Goal: Task Accomplishment & Management: Complete application form

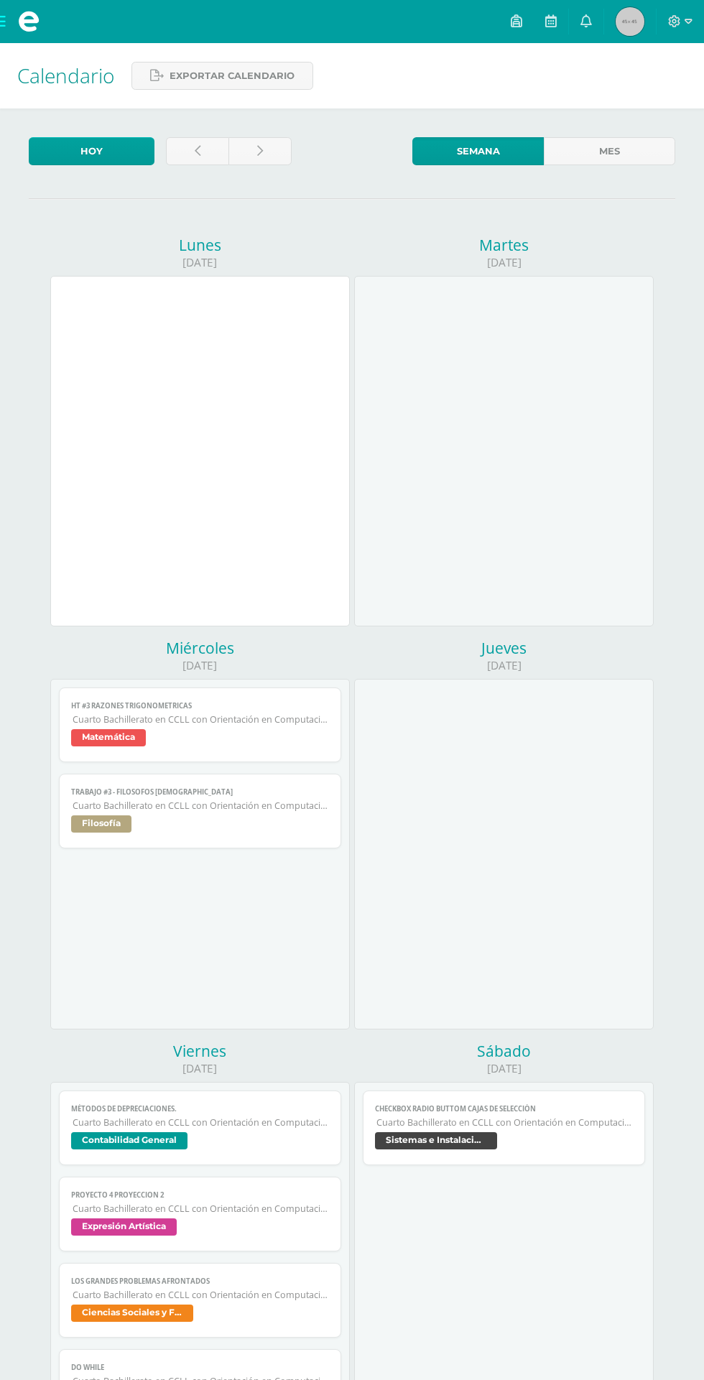
scroll to position [518, 0]
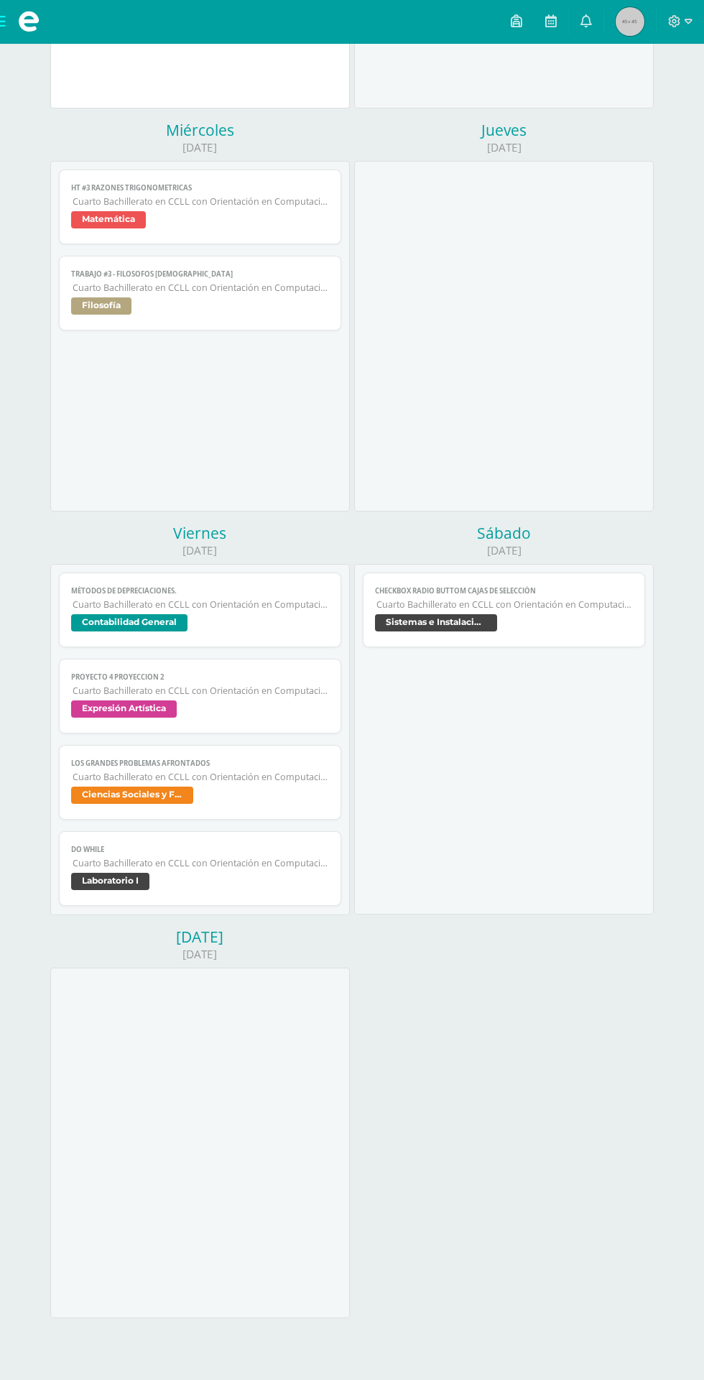
click at [300, 688] on span "Cuarto Bachillerato en CCLL con Orientación en Computación" at bounding box center [201, 690] width 256 height 12
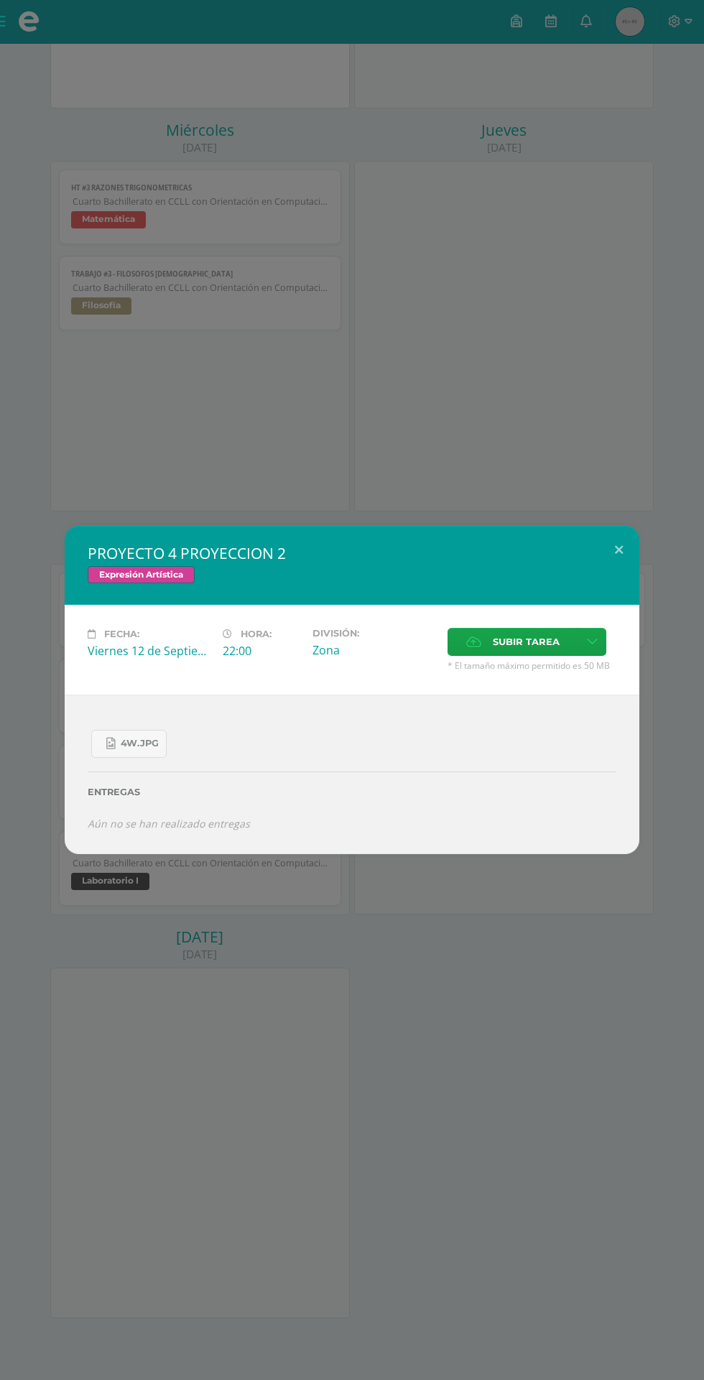
click at [539, 639] on span "Subir tarea" at bounding box center [526, 641] width 67 height 27
click at [0, 0] on input "Subir tarea" at bounding box center [0, 0] width 0 height 0
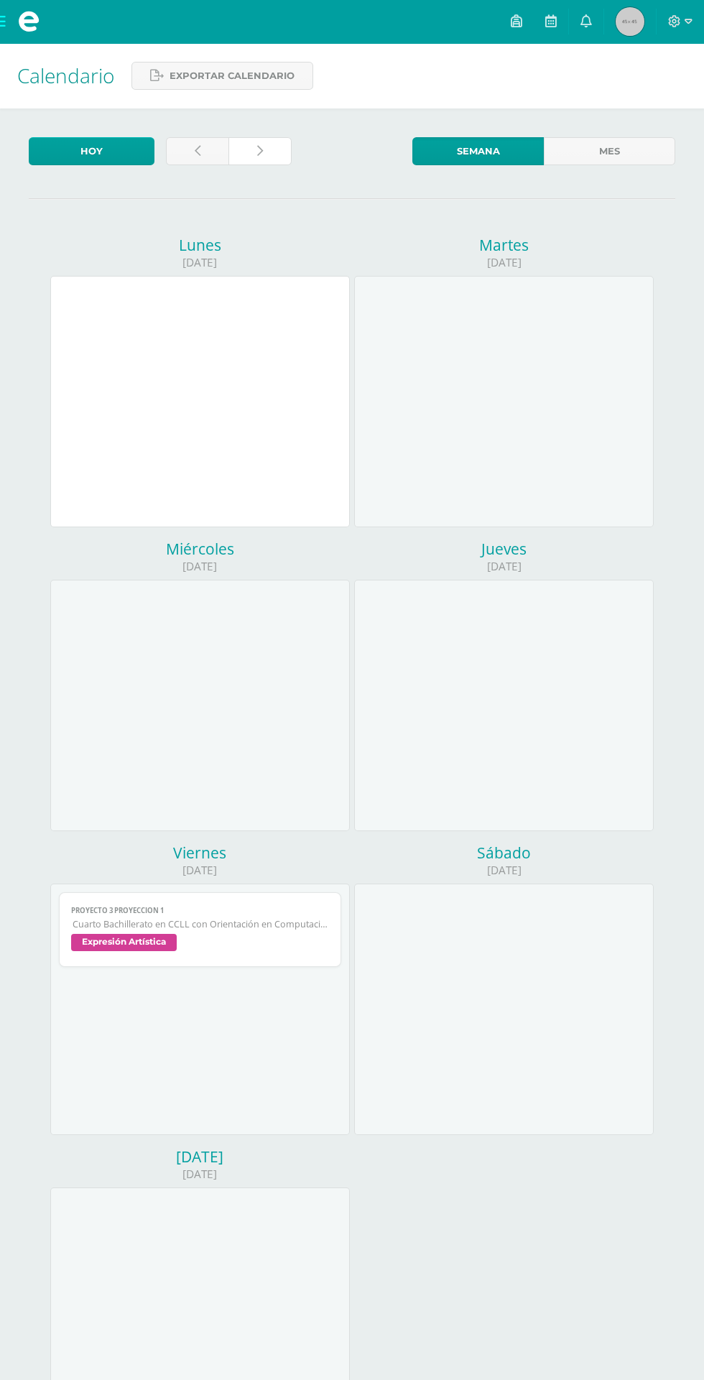
click at [287, 157] on link at bounding box center [259, 151] width 62 height 28
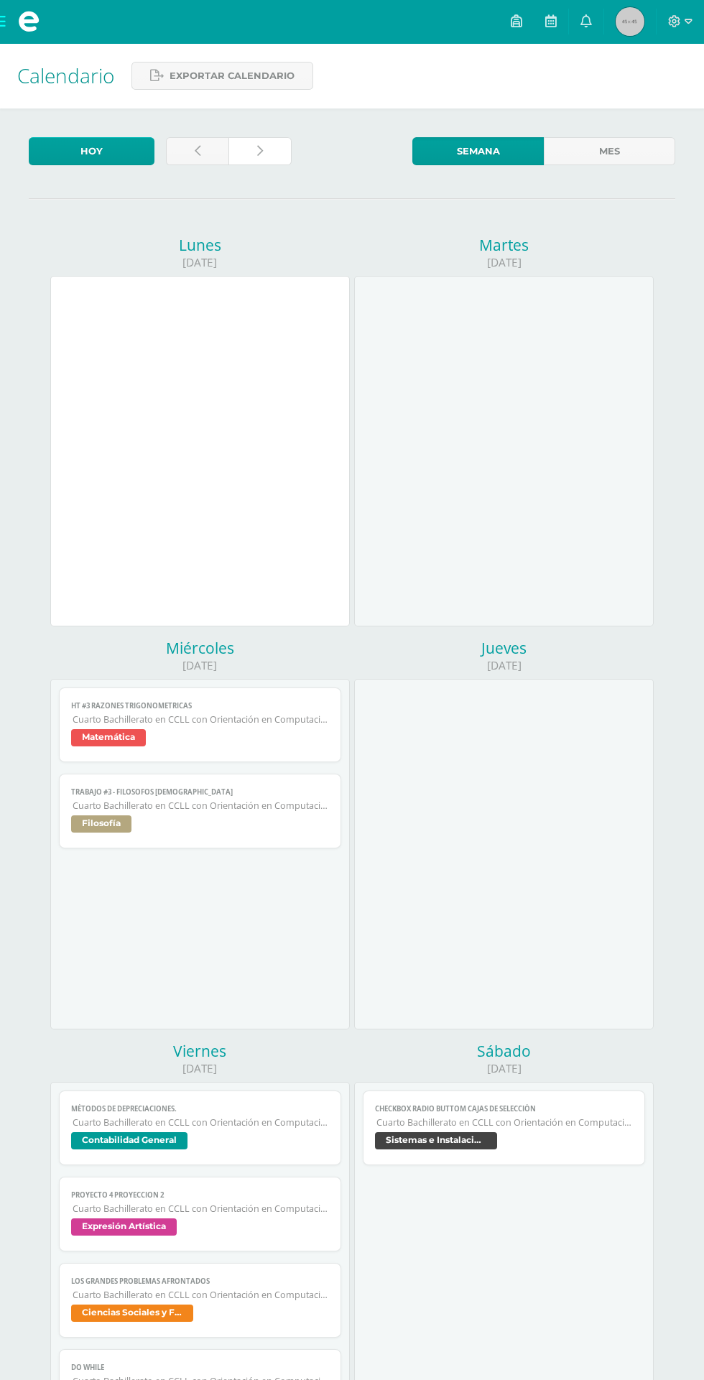
click at [287, 157] on link at bounding box center [259, 151] width 62 height 28
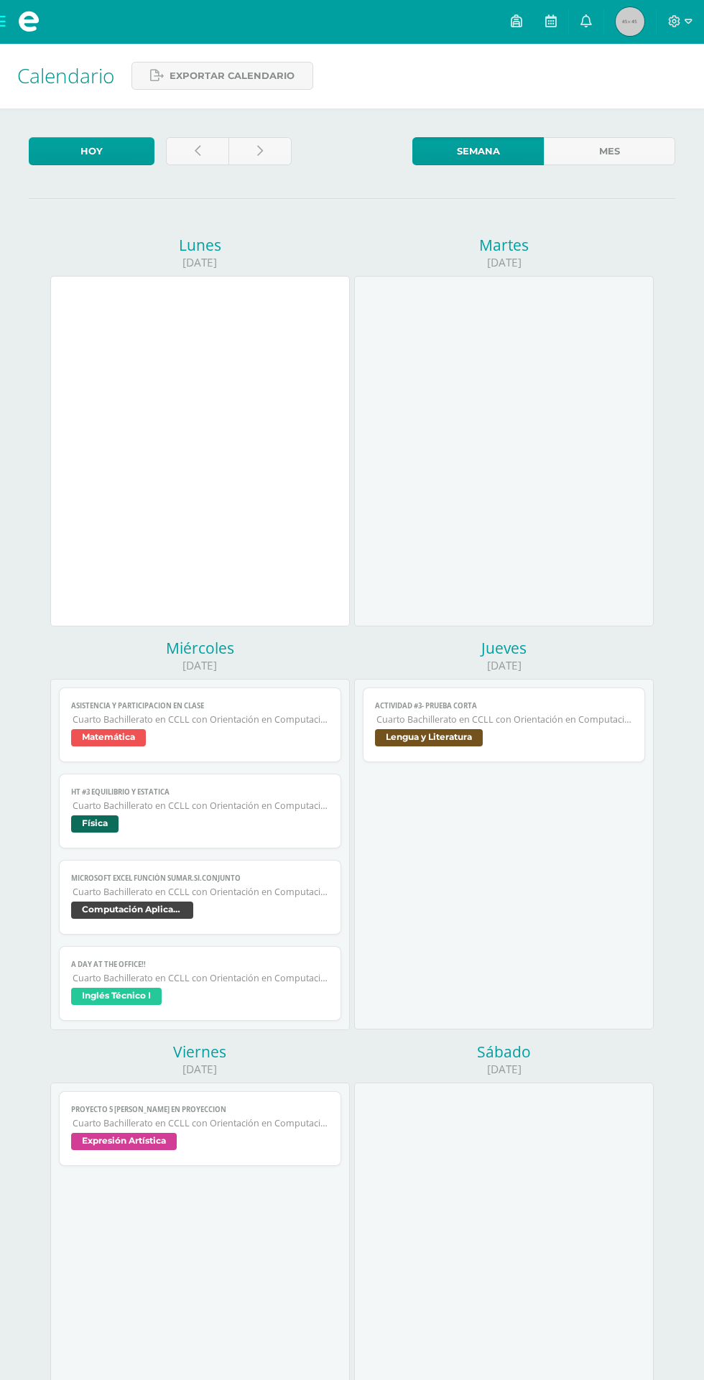
click at [117, 1137] on span "Expresión Artística" at bounding box center [124, 1140] width 106 height 17
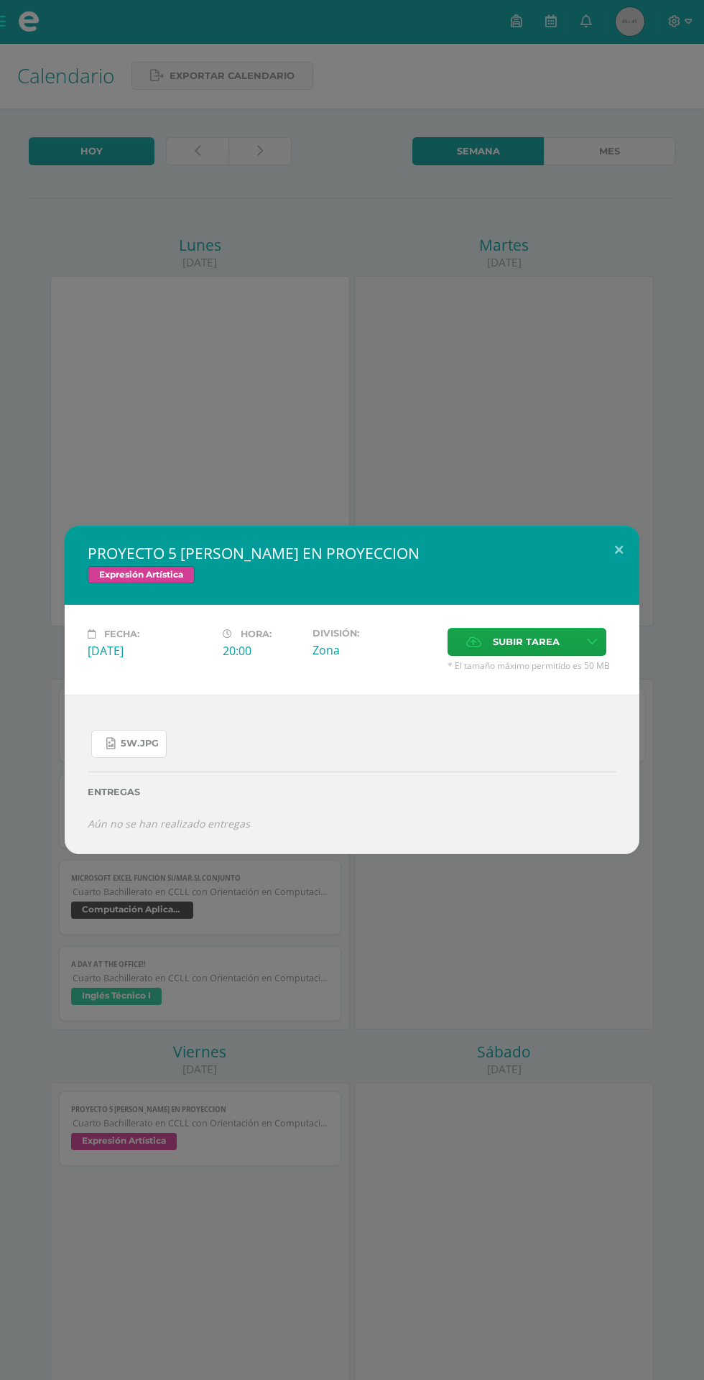
click at [129, 733] on link "5W.jpg" at bounding box center [128, 744] width 75 height 28
click at [499, 651] on span "Subir tarea" at bounding box center [526, 641] width 67 height 27
click at [0, 0] on input "Subir tarea" at bounding box center [0, 0] width 0 height 0
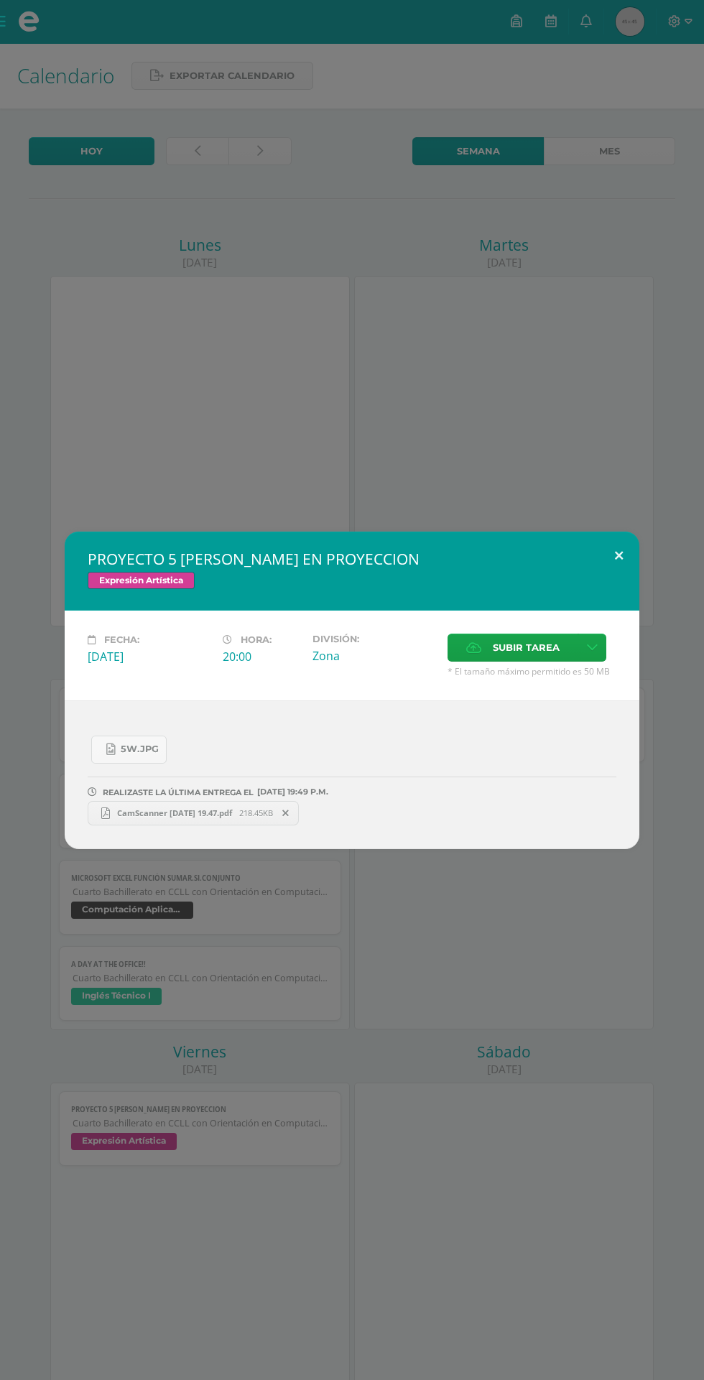
click at [605, 558] on button at bounding box center [618, 555] width 41 height 49
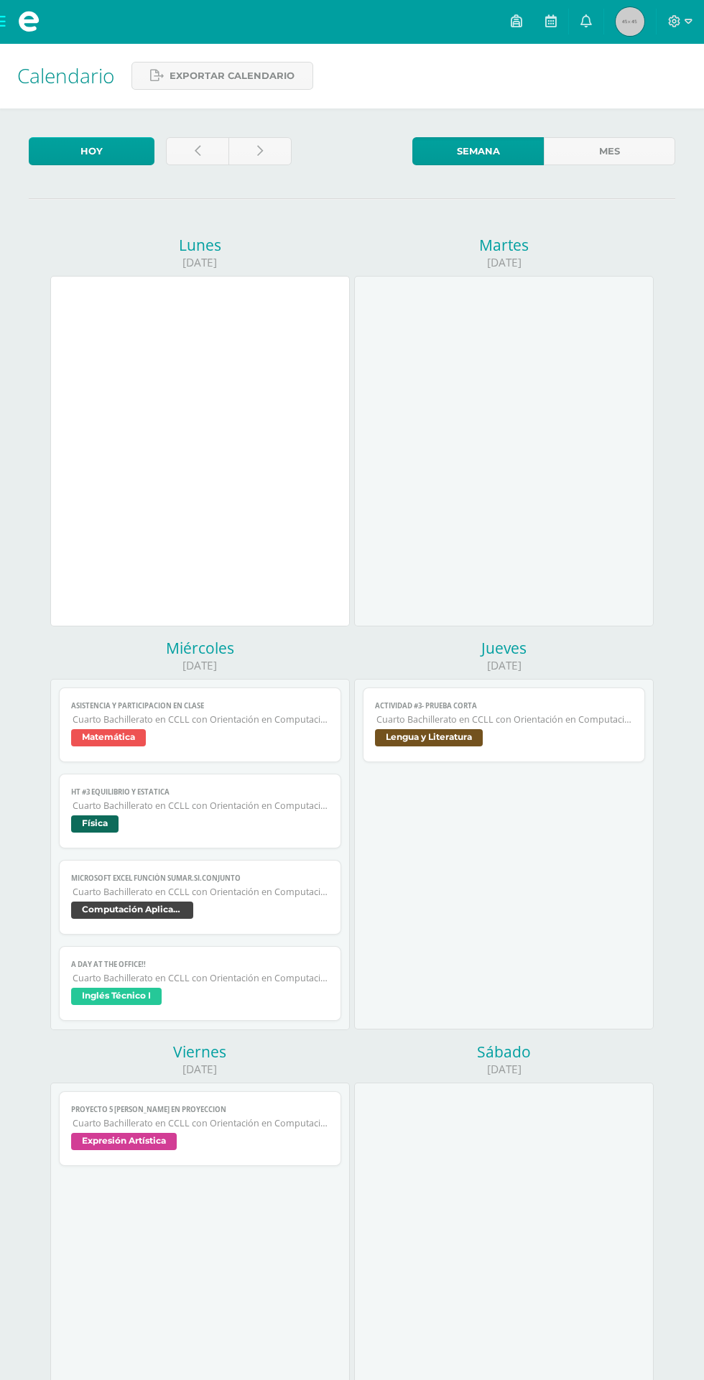
click at [287, 1000] on span "Inglés Técnico I" at bounding box center [199, 997] width 257 height 21
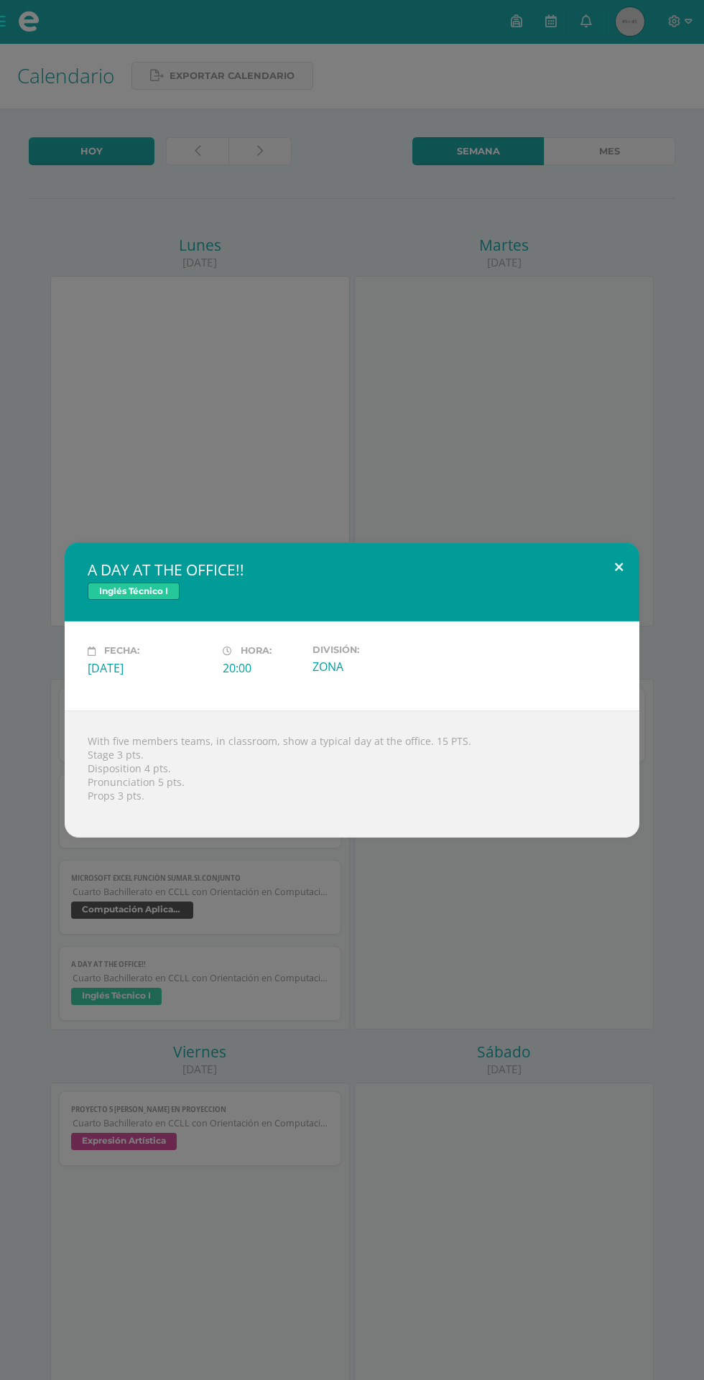
click at [621, 569] on button at bounding box center [618, 566] width 41 height 49
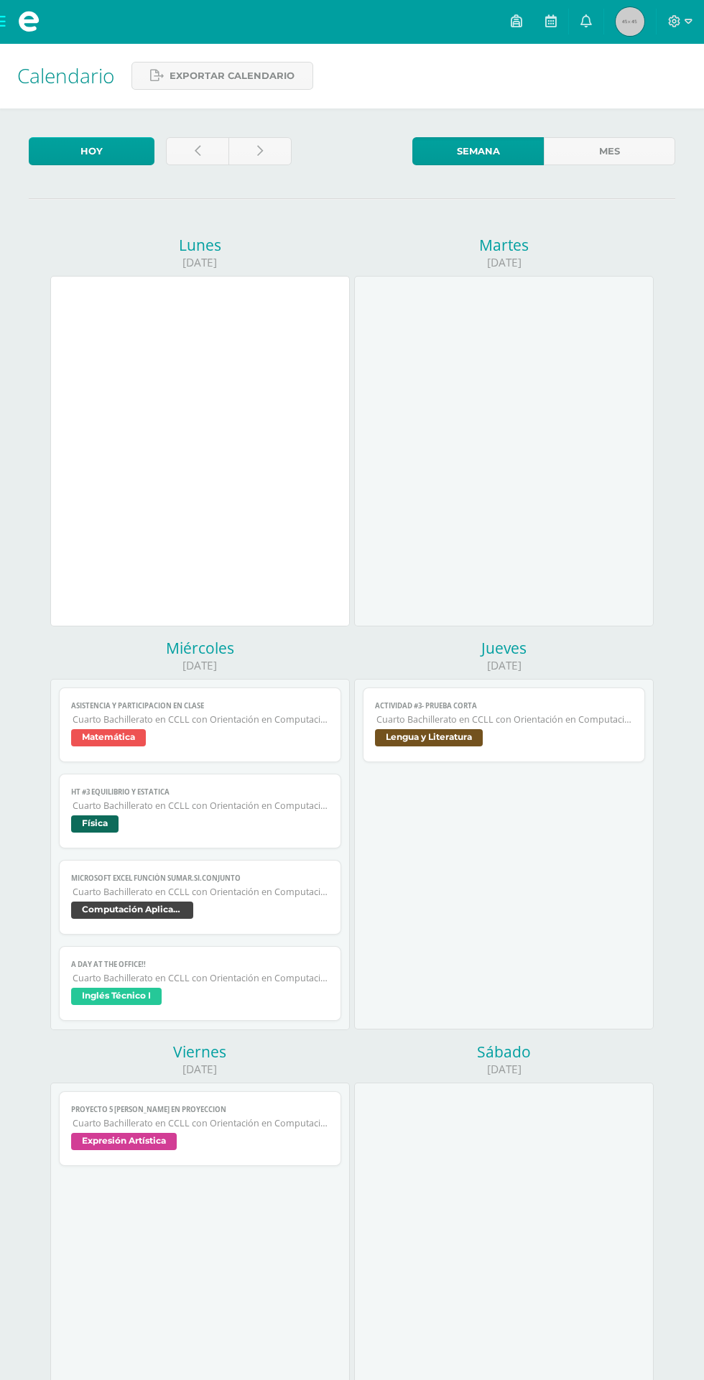
scroll to position [71, 0]
